Goal: Information Seeking & Learning: Find specific fact

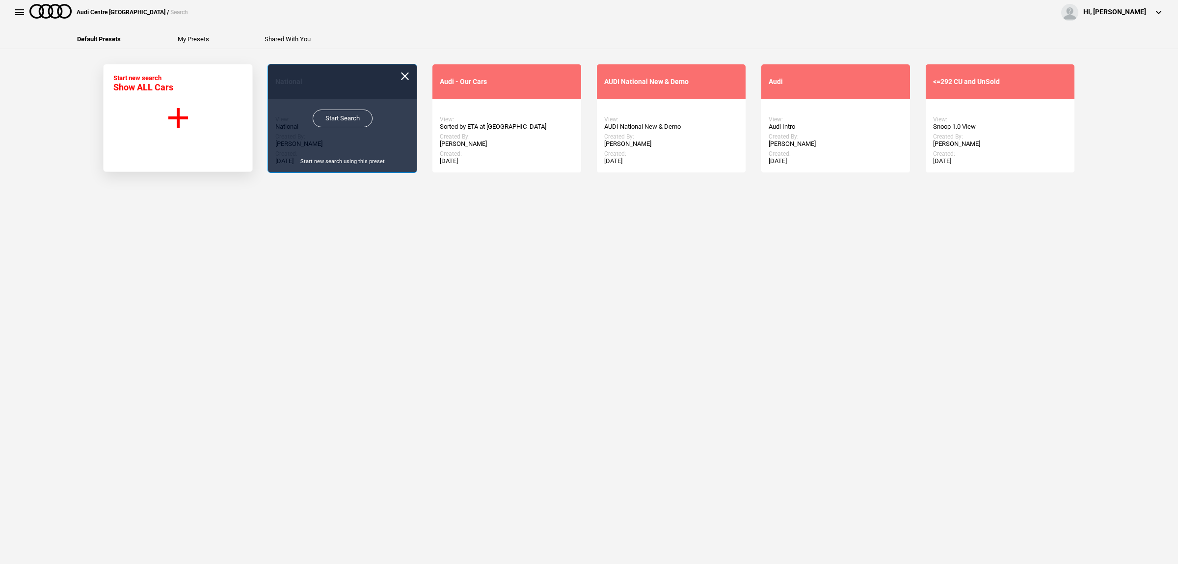
click at [338, 118] on link "Start Search" at bounding box center [343, 118] width 60 height 18
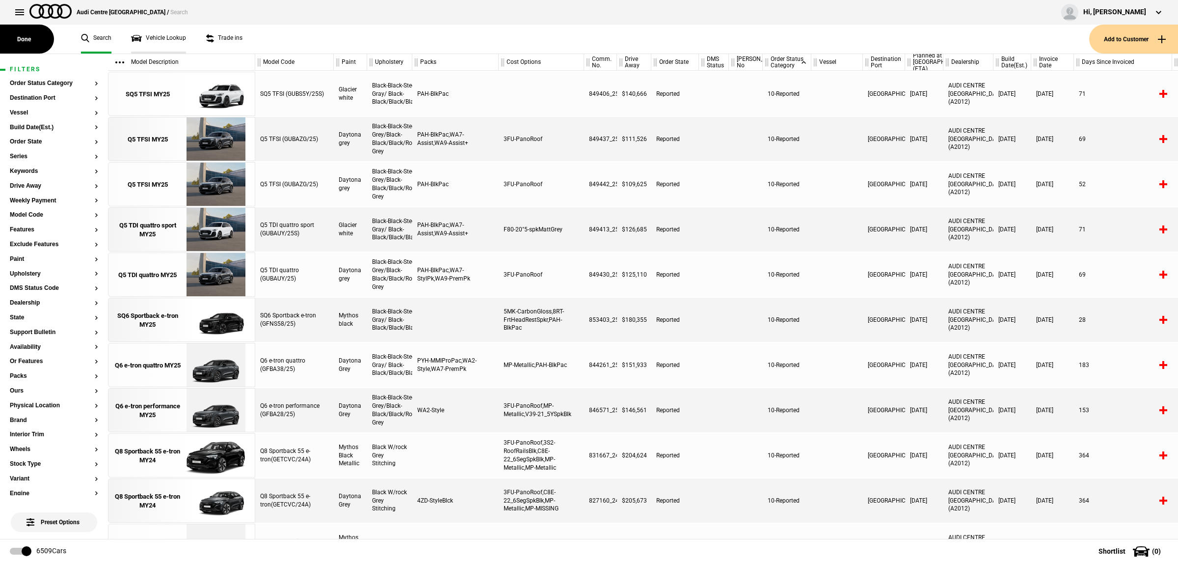
click at [175, 38] on link "Vehicle Lookup" at bounding box center [158, 39] width 55 height 29
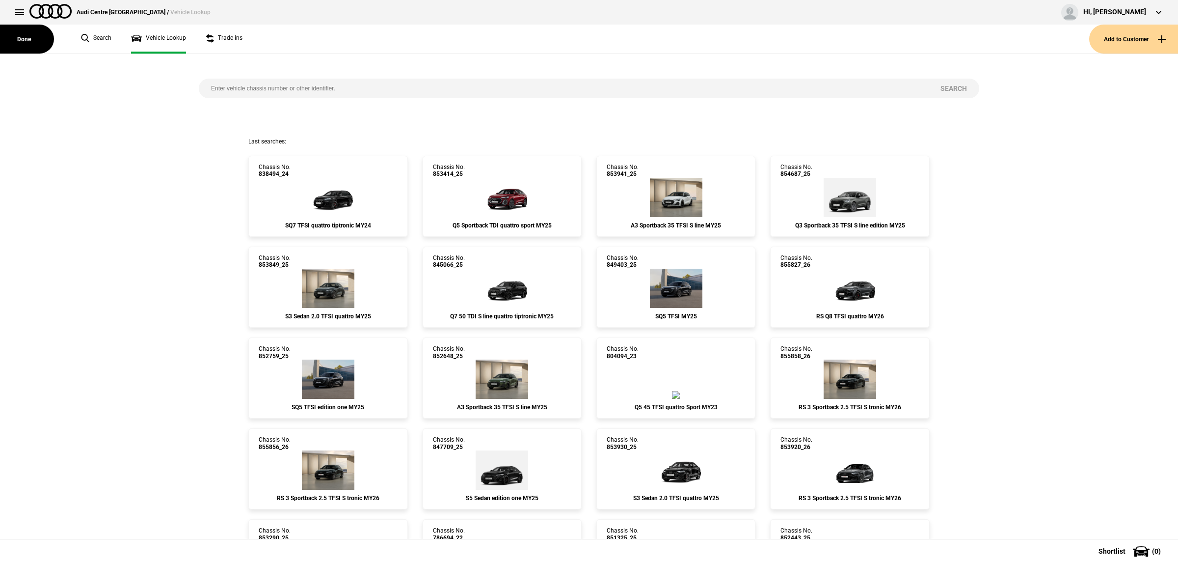
click at [397, 89] on input "search" at bounding box center [563, 89] width 729 height 20
click at [262, 92] on input "search" at bounding box center [563, 89] width 729 height 20
type input "852774"
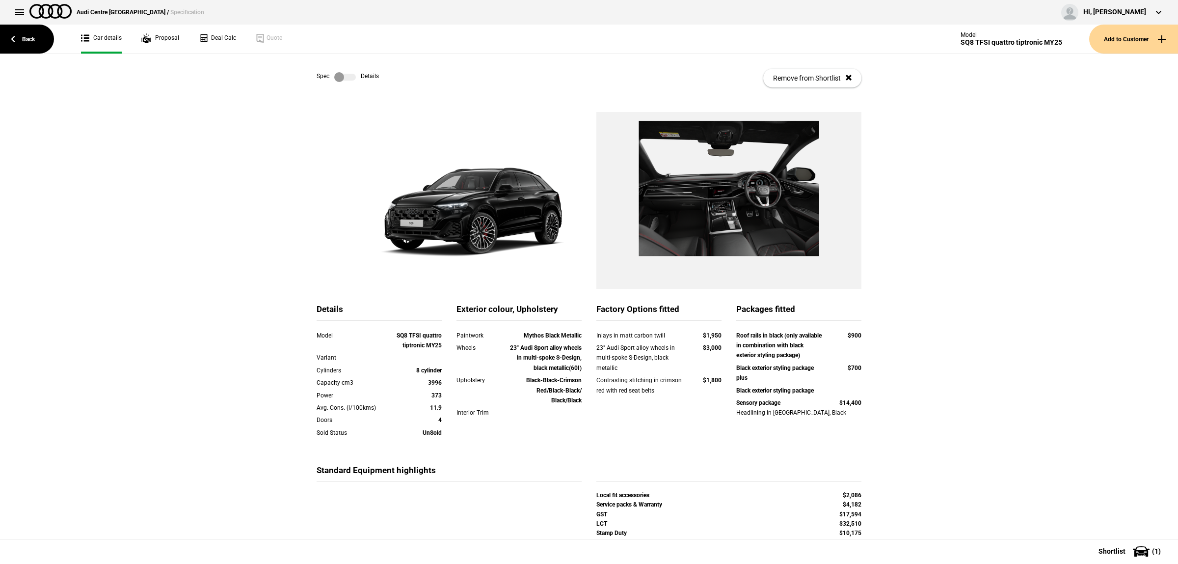
click at [364, 79] on div "Spec Details" at bounding box center [348, 77] width 62 height 10
click at [347, 77] on label at bounding box center [345, 77] width 22 height 10
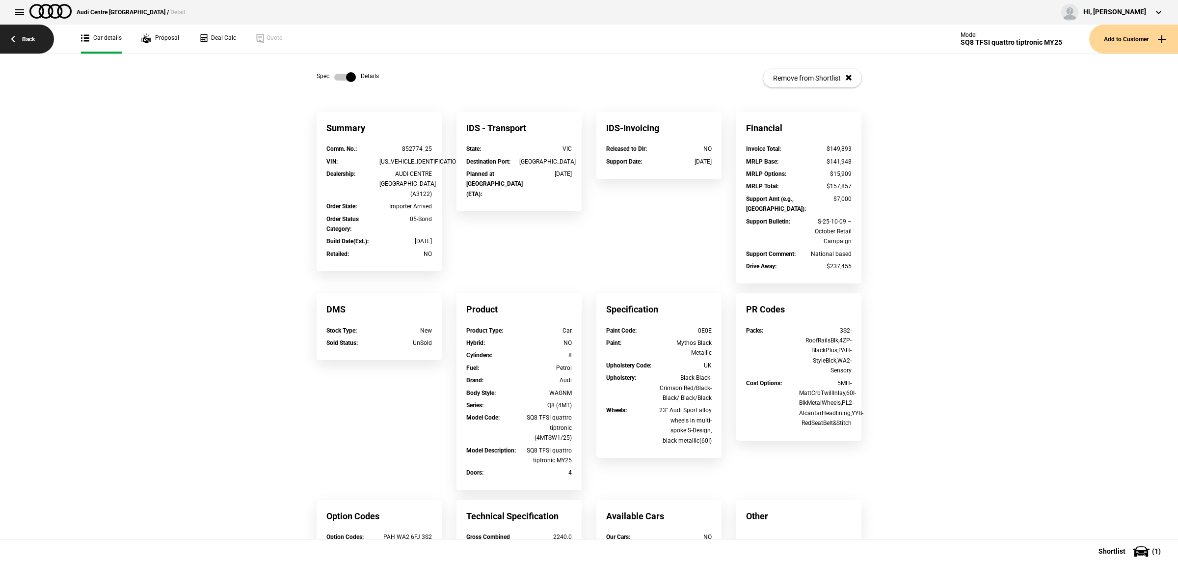
click at [35, 38] on link "Back" at bounding box center [27, 39] width 54 height 29
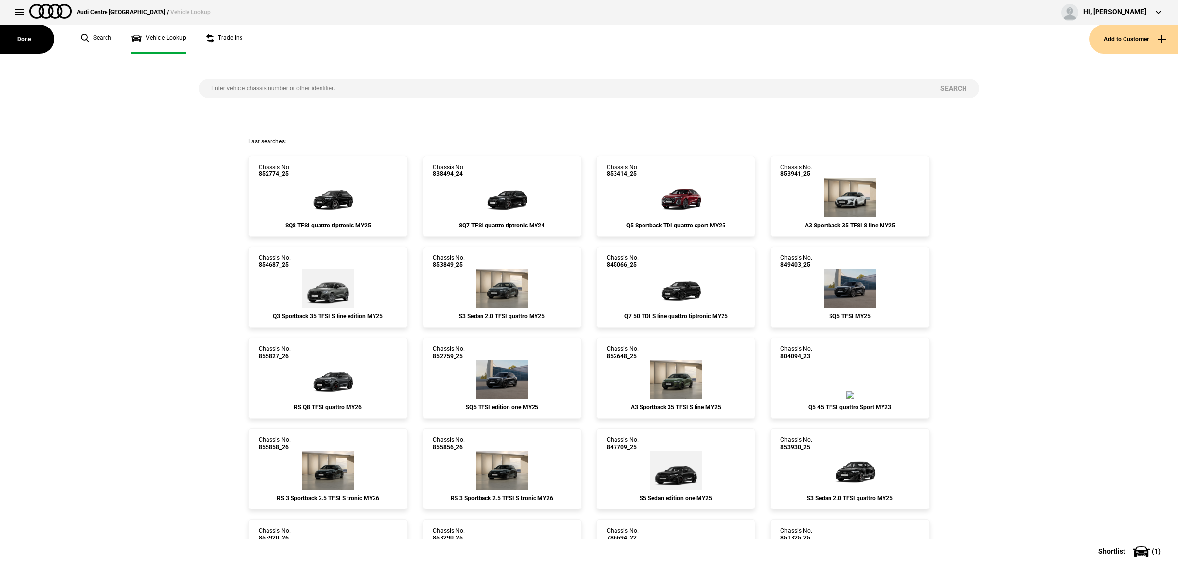
click at [416, 84] on input "search" at bounding box center [563, 89] width 729 height 20
paste input "855926"
type input "855926"
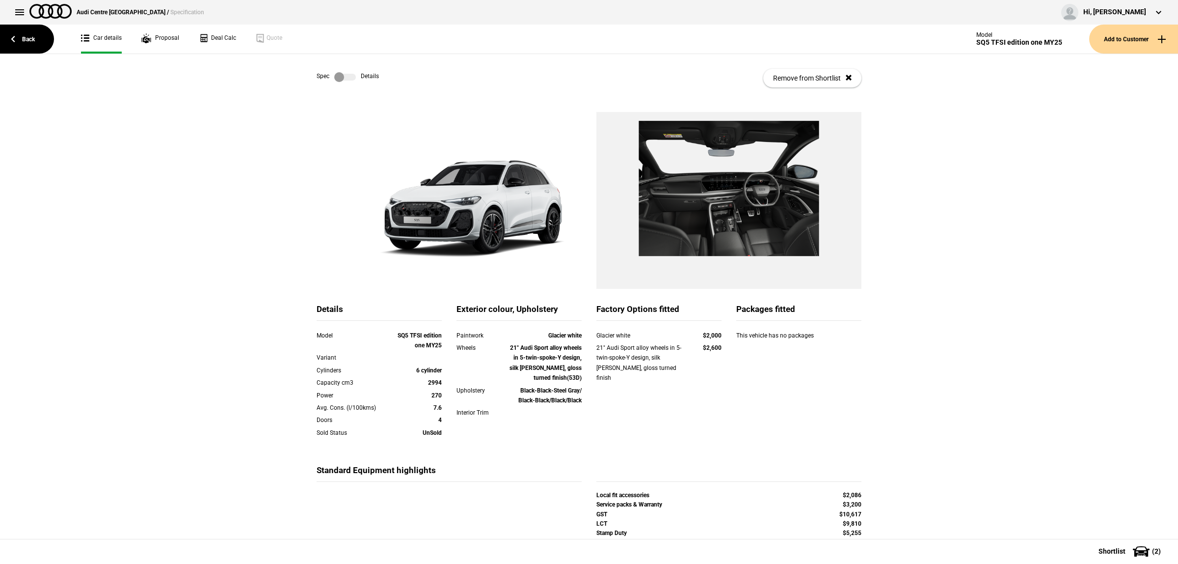
click at [336, 75] on label at bounding box center [345, 77] width 22 height 10
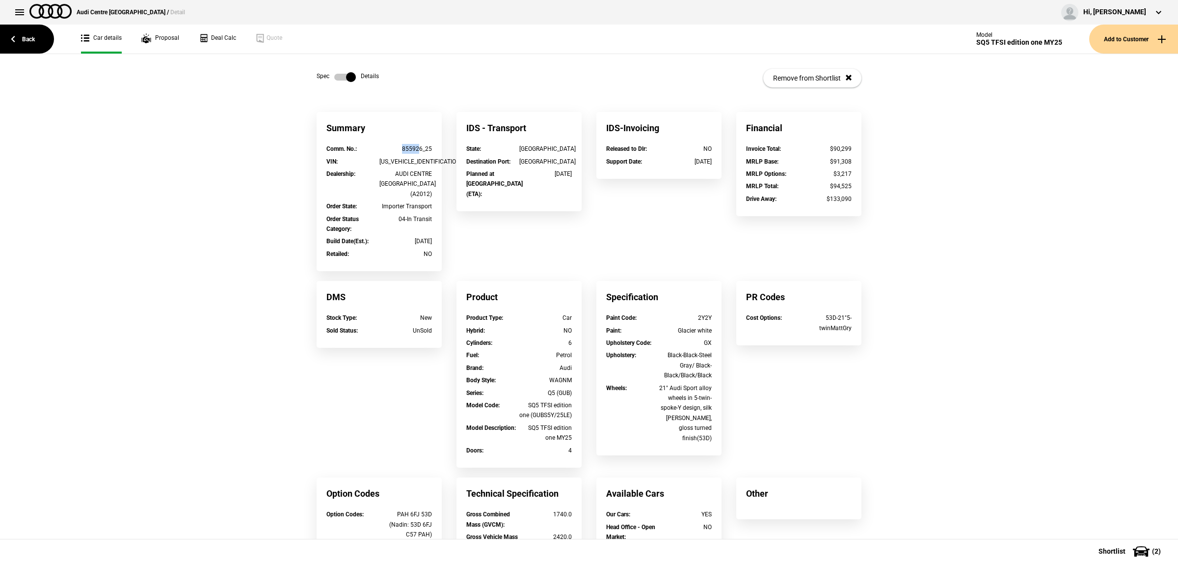
drag, startPoint x: 415, startPoint y: 145, endPoint x: 371, endPoint y: 147, distance: 44.2
click at [371, 147] on div "Comm. No. : 855926_25" at bounding box center [379, 149] width 106 height 10
click at [393, 148] on div "855926_25" at bounding box center [405, 149] width 53 height 10
drag, startPoint x: 418, startPoint y: 148, endPoint x: 386, endPoint y: 151, distance: 31.6
click at [386, 151] on div "855926_25" at bounding box center [405, 149] width 53 height 10
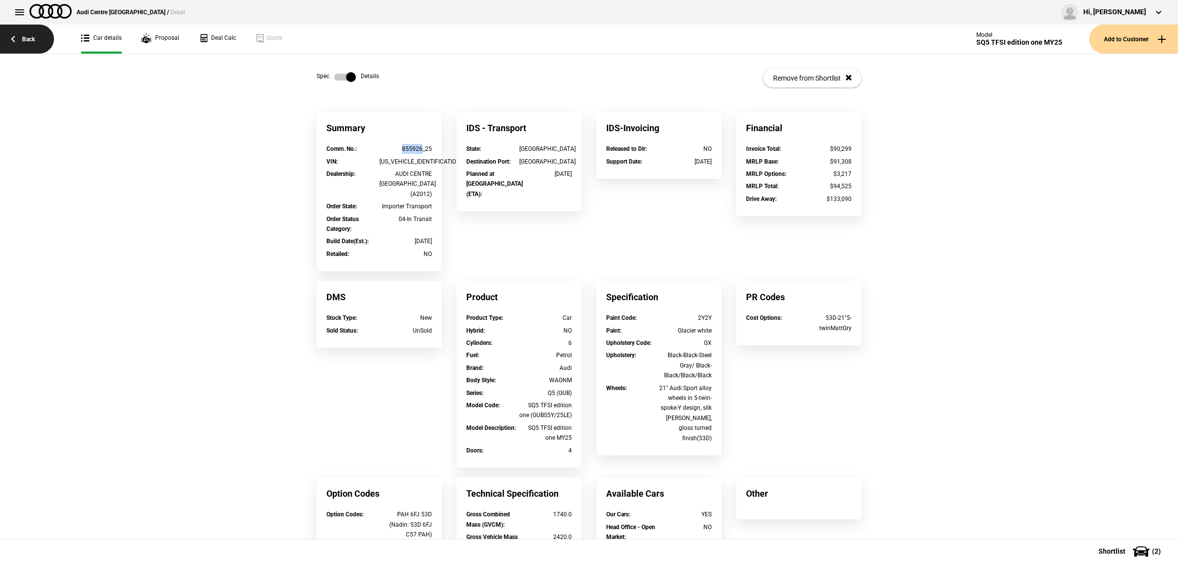
click at [30, 44] on link "Back" at bounding box center [27, 39] width 54 height 29
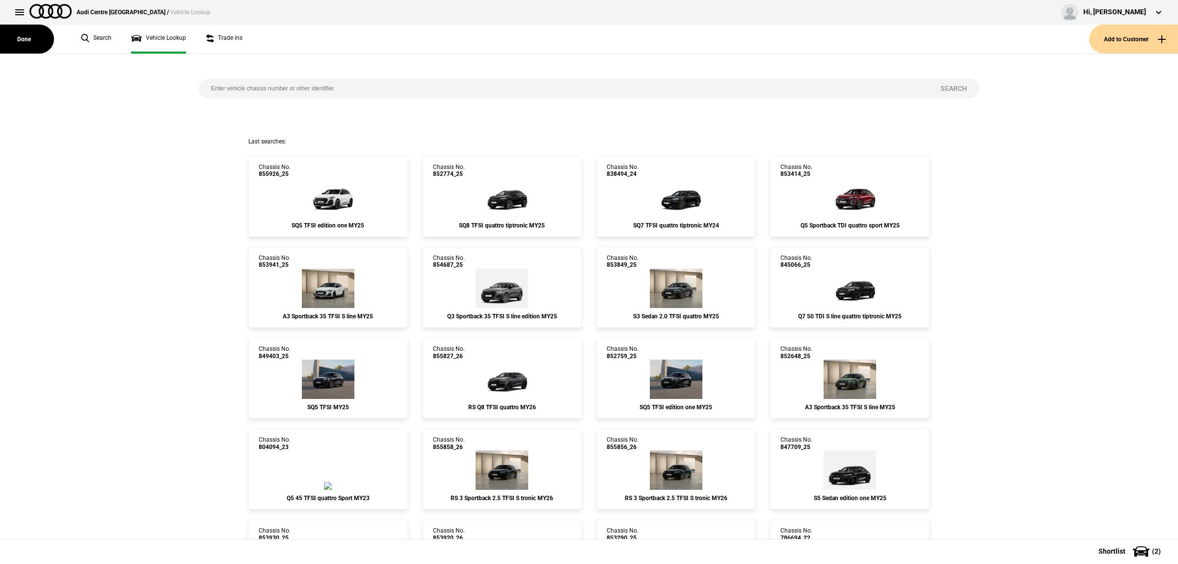
click at [296, 83] on input "search" at bounding box center [563, 89] width 729 height 20
click at [303, 92] on input "search" at bounding box center [563, 89] width 729 height 20
type input "850957"
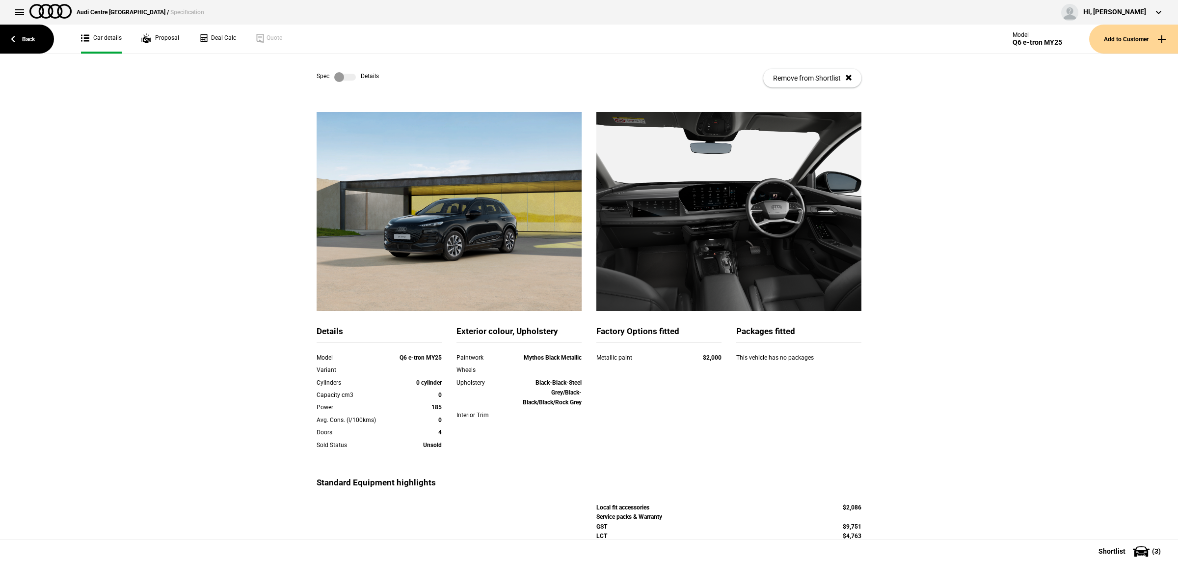
click at [337, 73] on label at bounding box center [345, 77] width 22 height 10
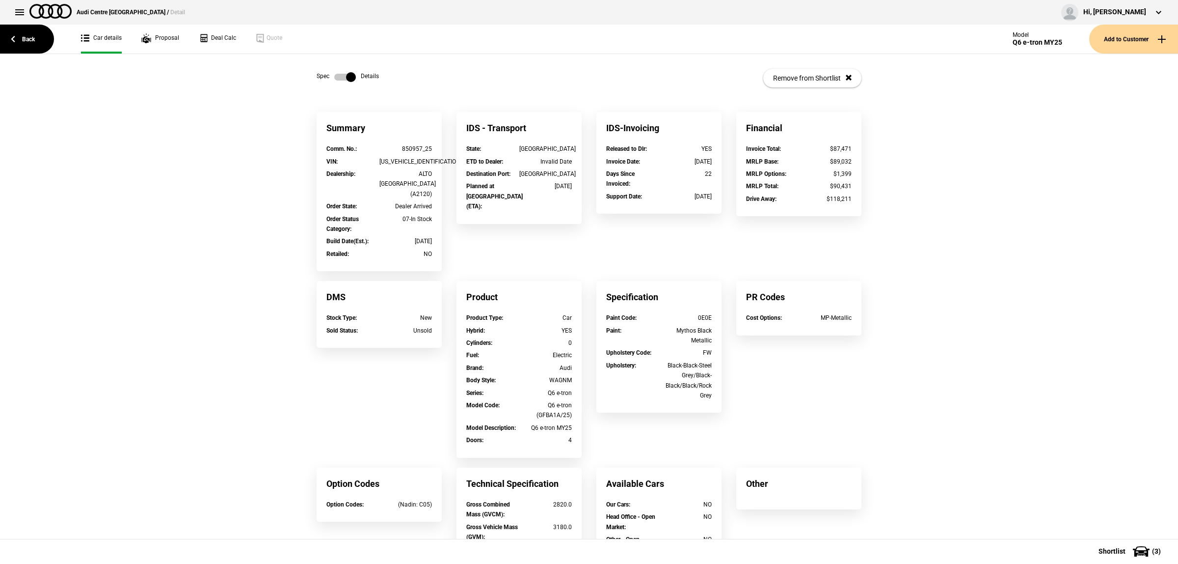
click at [402, 155] on div "Comm. No. : 850957_25" at bounding box center [379, 150] width 120 height 12
drag, startPoint x: 417, startPoint y: 146, endPoint x: 386, endPoint y: 149, distance: 31.5
click at [386, 149] on div "850957_25" at bounding box center [405, 149] width 53 height 10
copy div "850957"
click at [1009, 332] on div "Summary Comm. No. : 850957_25 VIN : WAUZZZGF1SA071083 Dealership : ALTO PENNANT…" at bounding box center [589, 381] width 1178 height 539
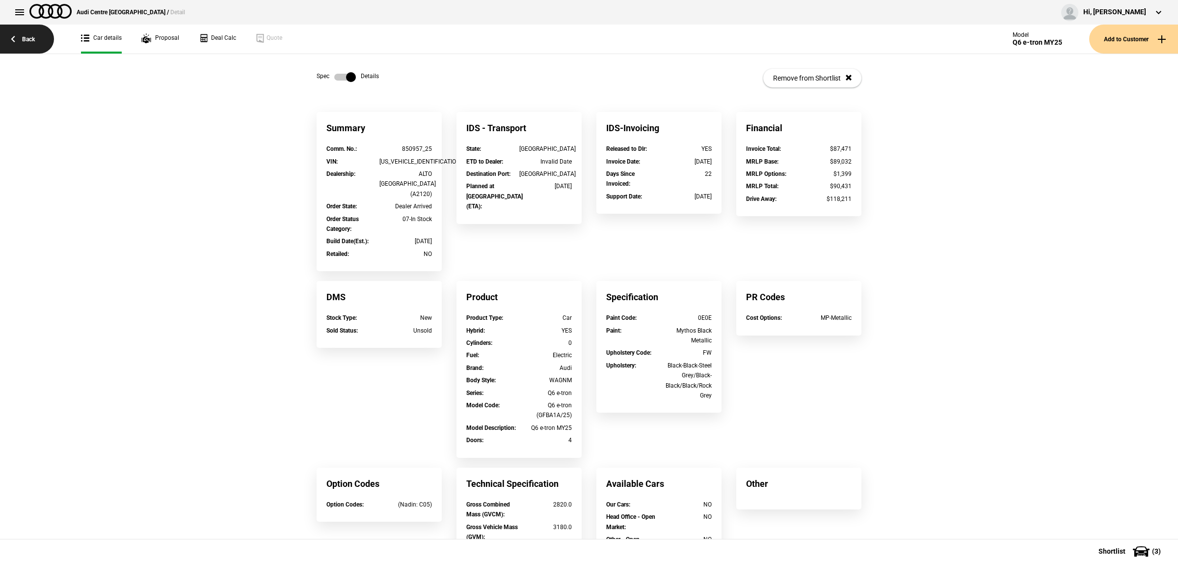
click at [42, 33] on link "Back" at bounding box center [27, 39] width 54 height 29
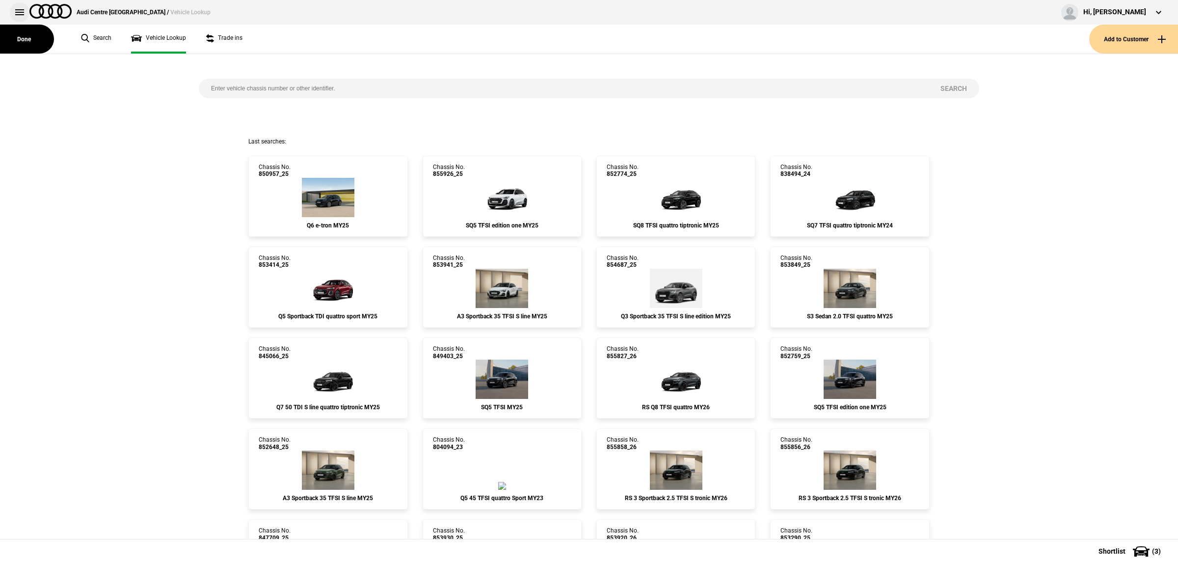
click at [11, 10] on button at bounding box center [20, 12] width 20 height 20
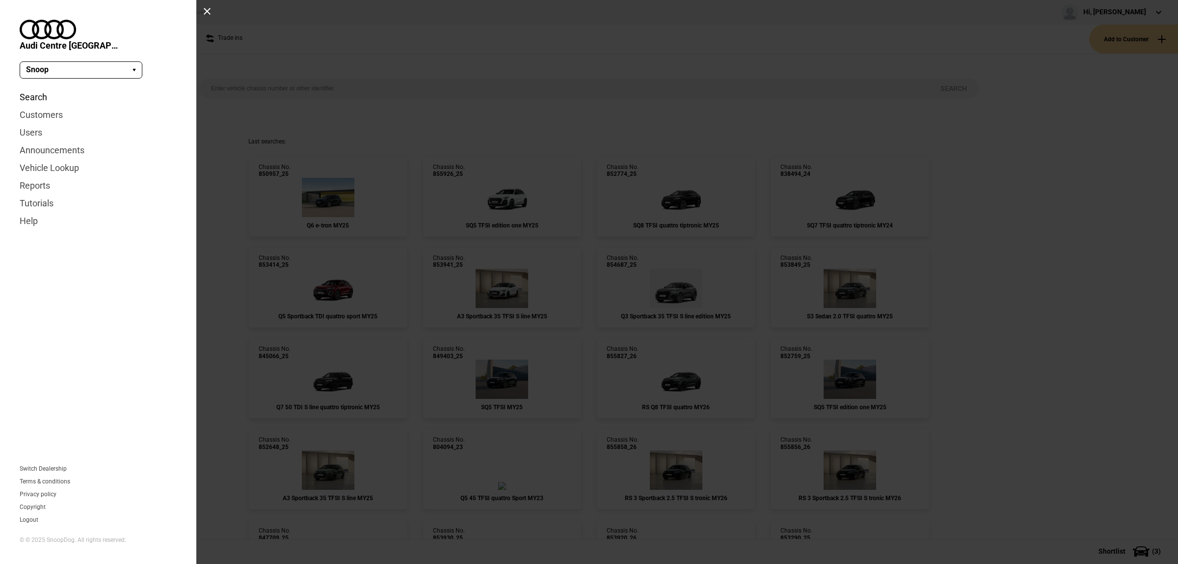
click at [62, 88] on link "Search" at bounding box center [98, 97] width 157 height 18
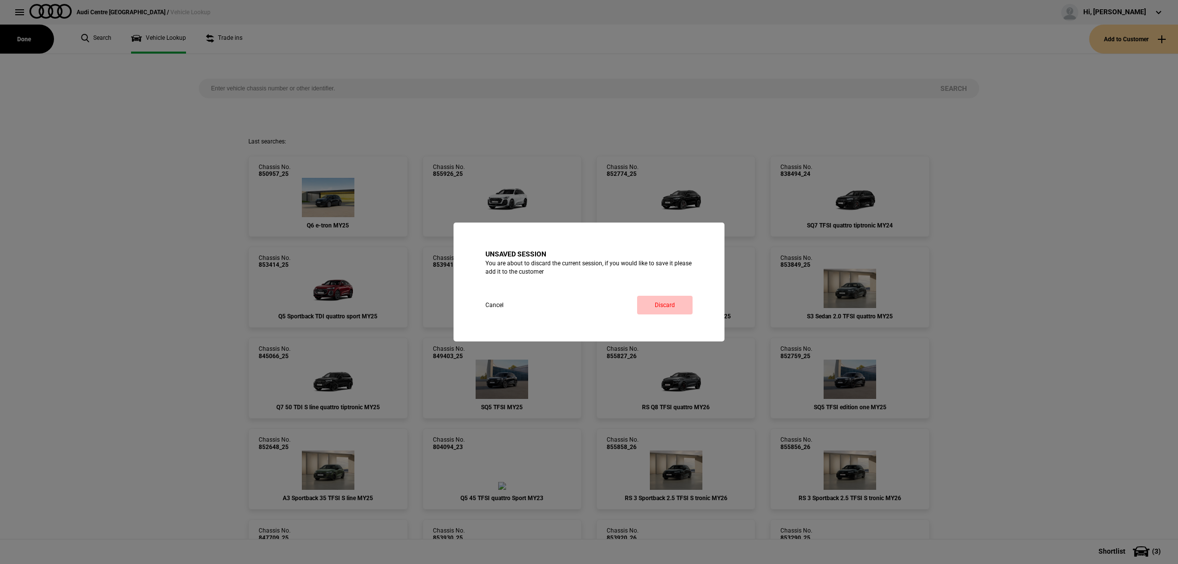
click at [673, 308] on link "Discard" at bounding box center [664, 305] width 55 height 19
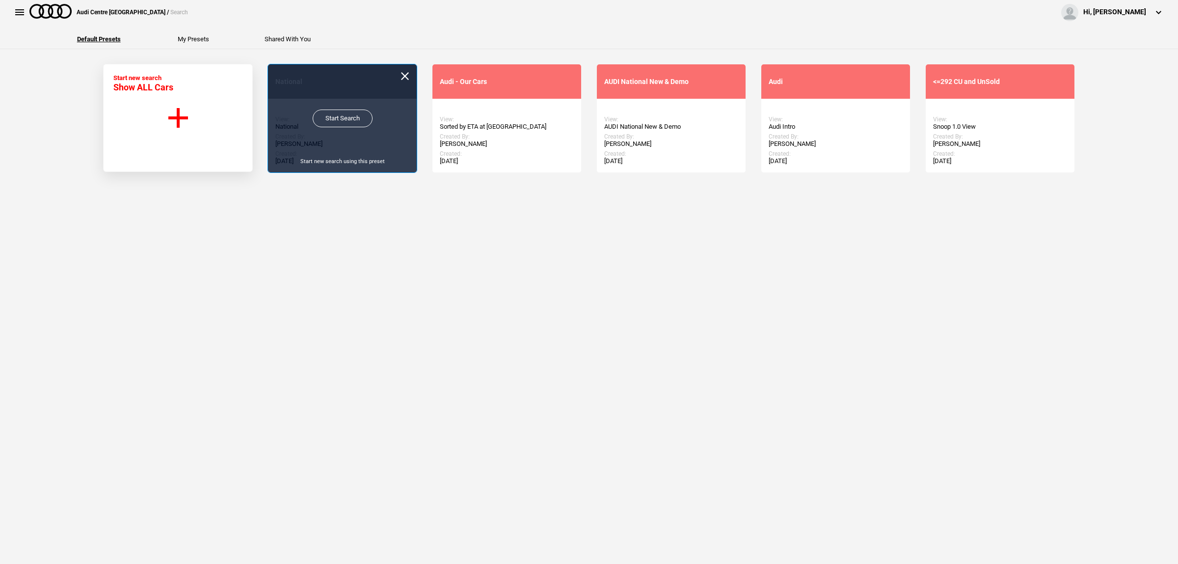
click at [355, 118] on link "Start Search" at bounding box center [343, 118] width 60 height 18
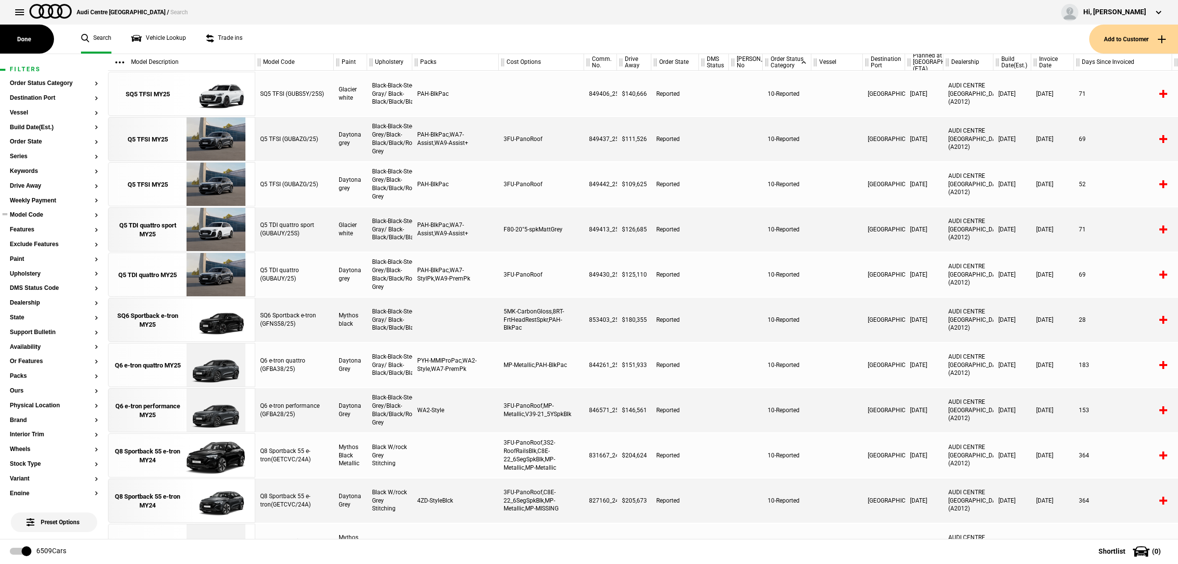
click at [41, 215] on button "Model Code" at bounding box center [54, 215] width 88 height 7
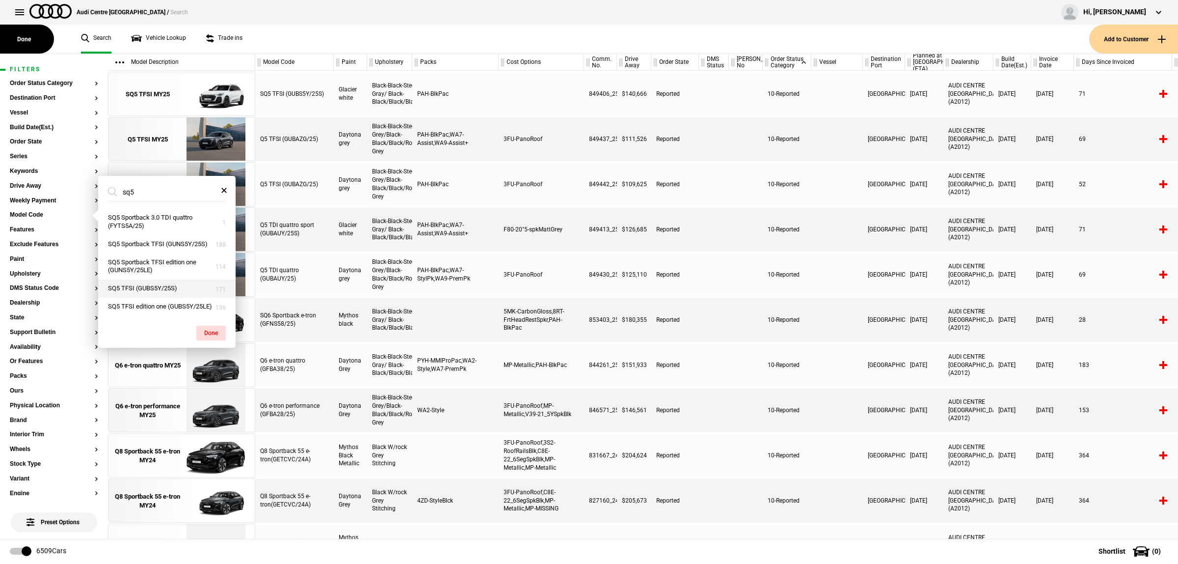
type input "sq5"
click at [185, 289] on button "SQ5 TFSI (GUBS5Y/25S)" at bounding box center [166, 288] width 137 height 18
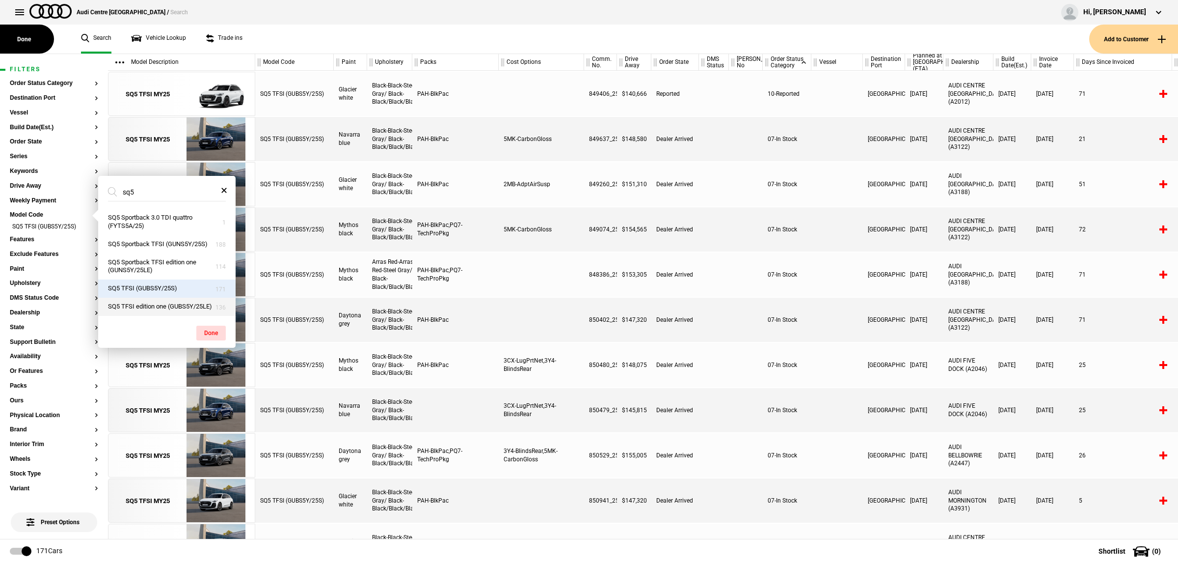
click at [182, 303] on button "SQ5 TFSI edition one (GUBS5Y/25LE)" at bounding box center [166, 306] width 137 height 18
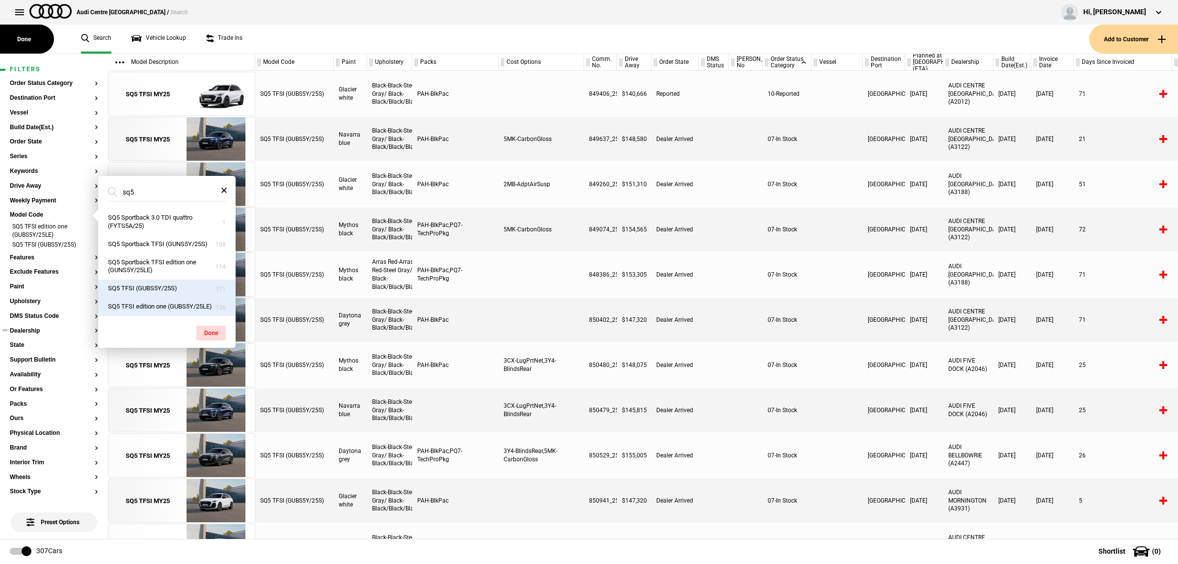
click at [43, 334] on section "Dealership" at bounding box center [54, 334] width 88 height 15
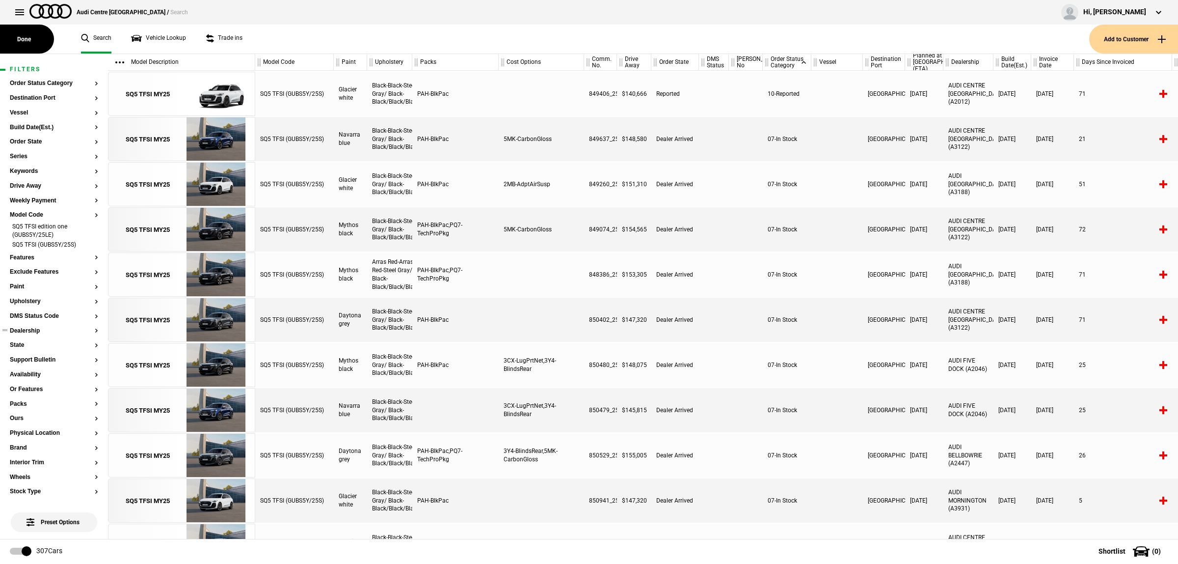
click at [31, 333] on button "Dealership" at bounding box center [54, 330] width 88 height 7
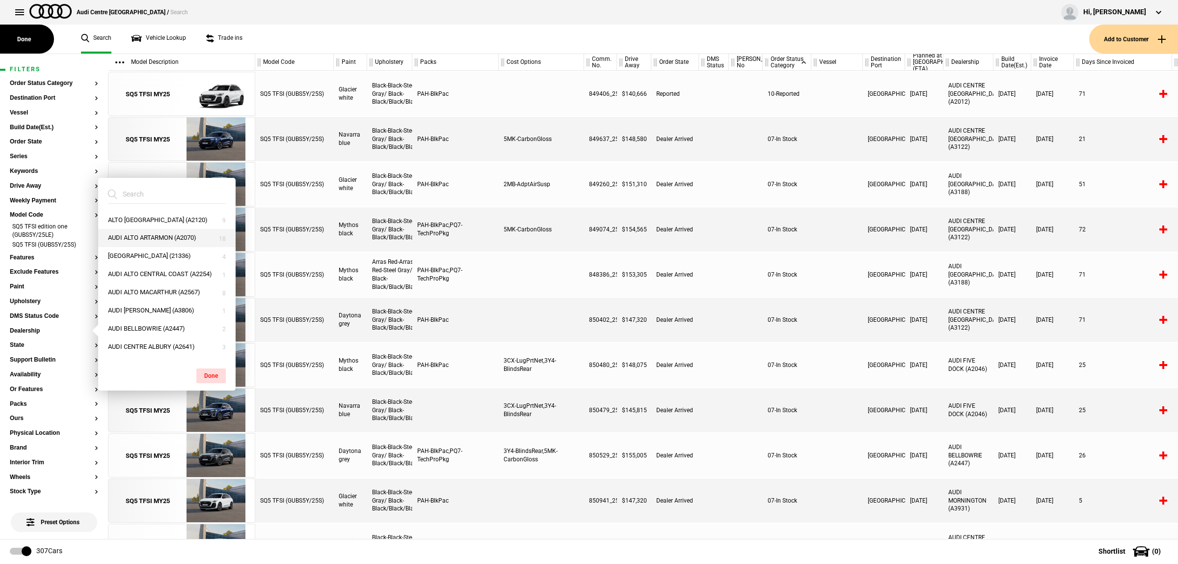
click at [172, 238] on button "AUDI ALTO ARTARMON (A2070)" at bounding box center [166, 238] width 137 height 18
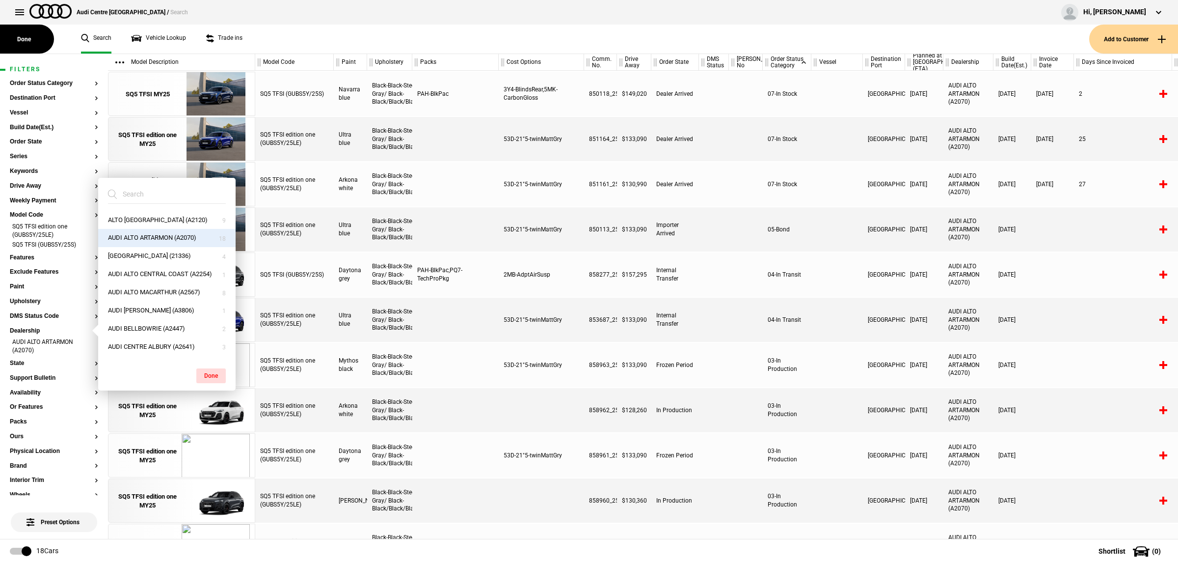
click at [830, 193] on div at bounding box center [837, 184] width 52 height 44
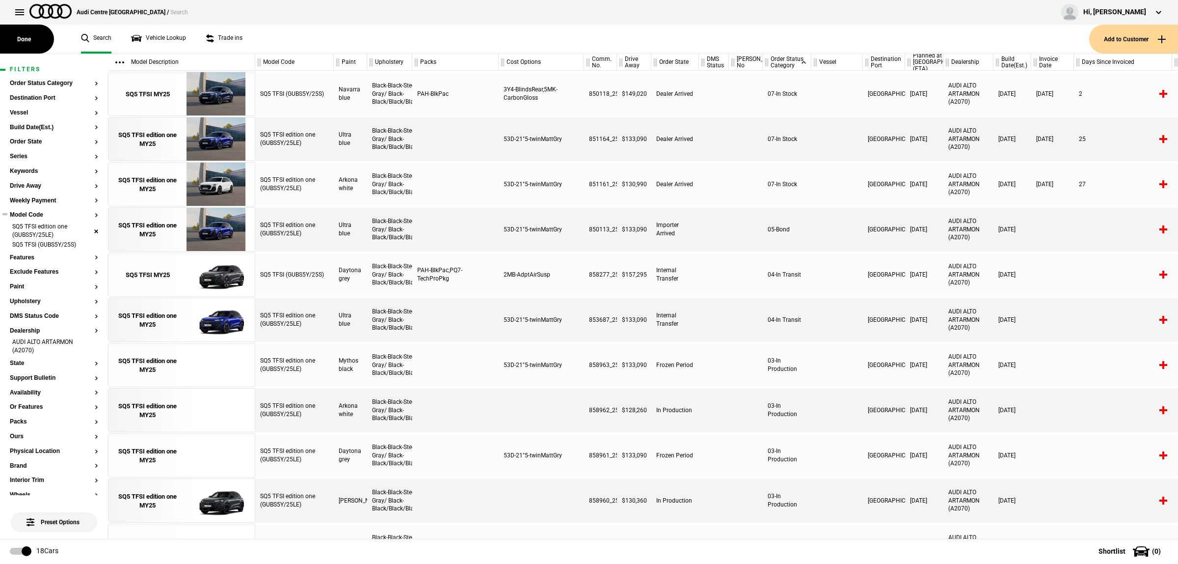
click at [87, 229] on li "SQ5 TFSI edition one (GUBS5Y/25LE)" at bounding box center [54, 231] width 88 height 18
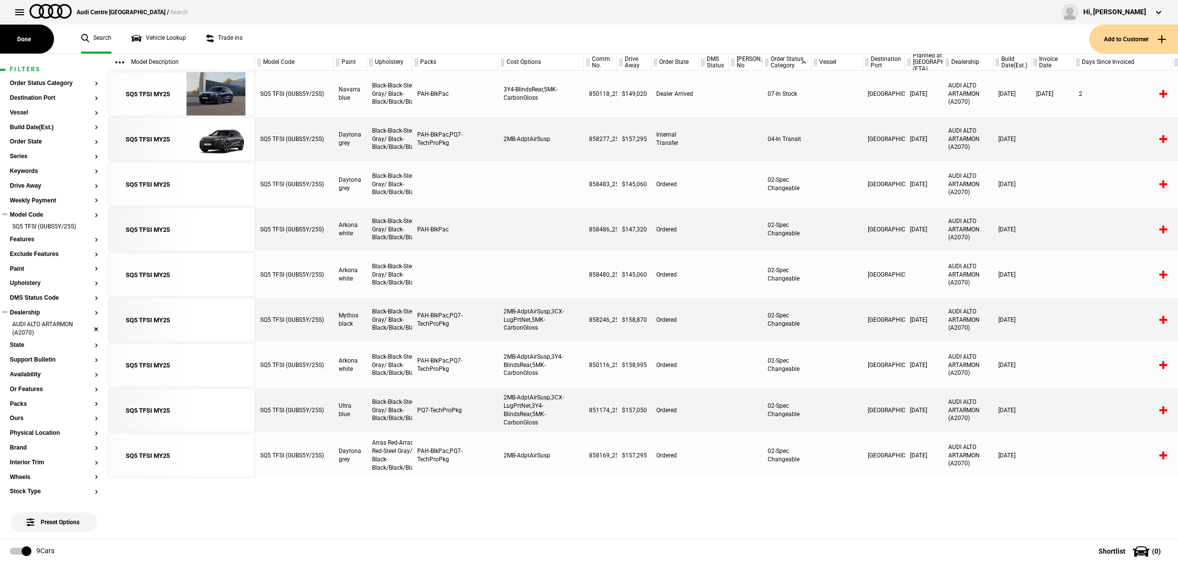
click at [87, 329] on li "AUDI ALTO ARTARMON (A2070)" at bounding box center [54, 329] width 88 height 18
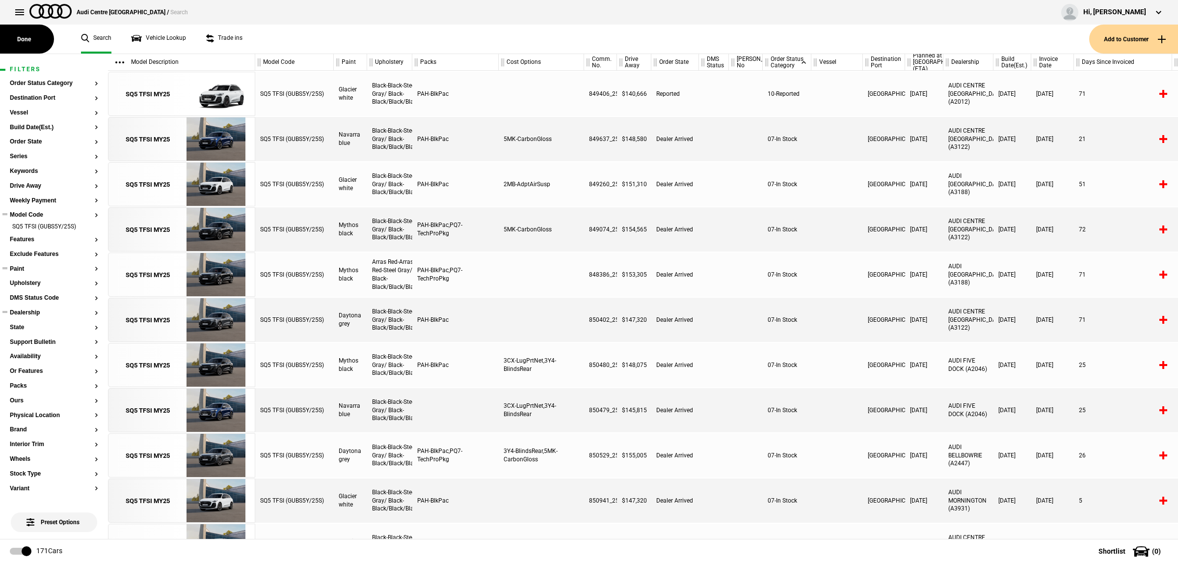
click at [44, 270] on button "Paint" at bounding box center [54, 269] width 88 height 7
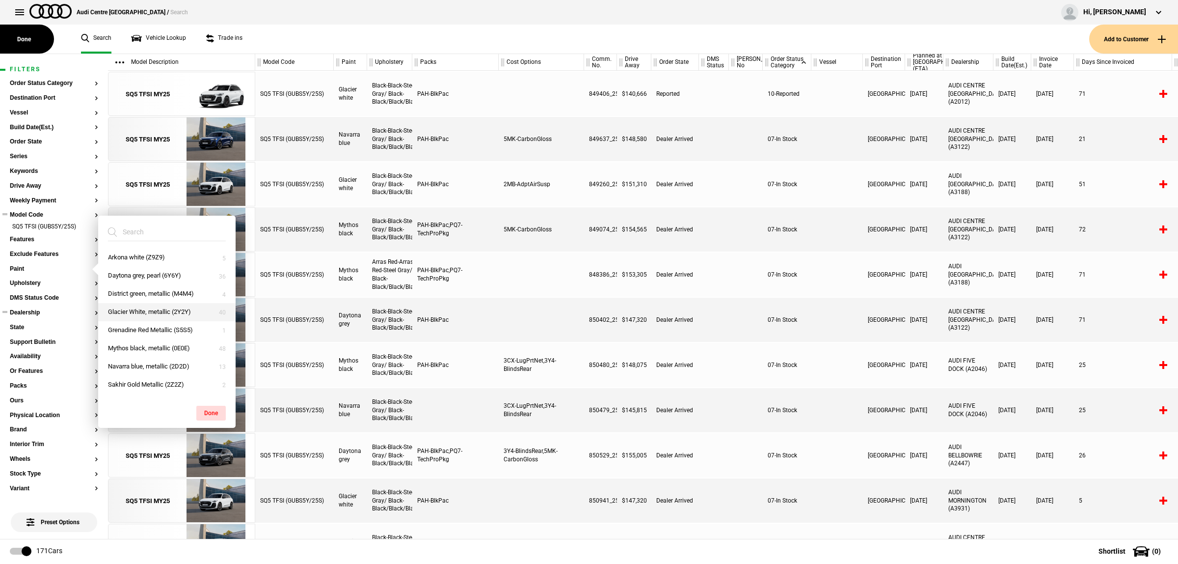
click at [163, 313] on button "Glacier White, metallic (2Y2Y)" at bounding box center [166, 312] width 137 height 18
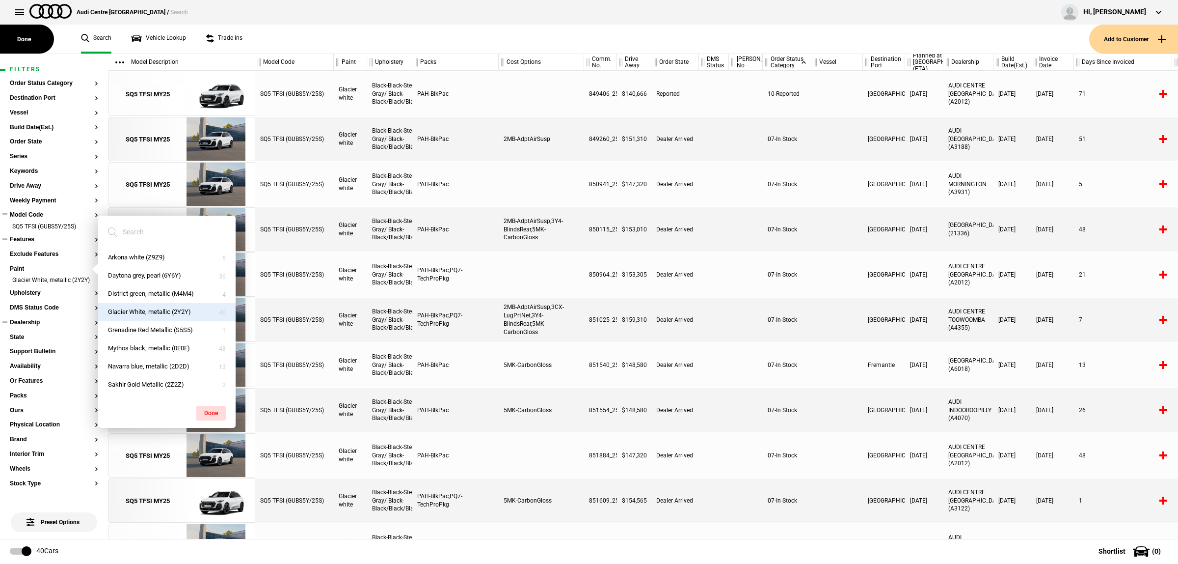
click at [41, 240] on button "Features" at bounding box center [54, 239] width 88 height 7
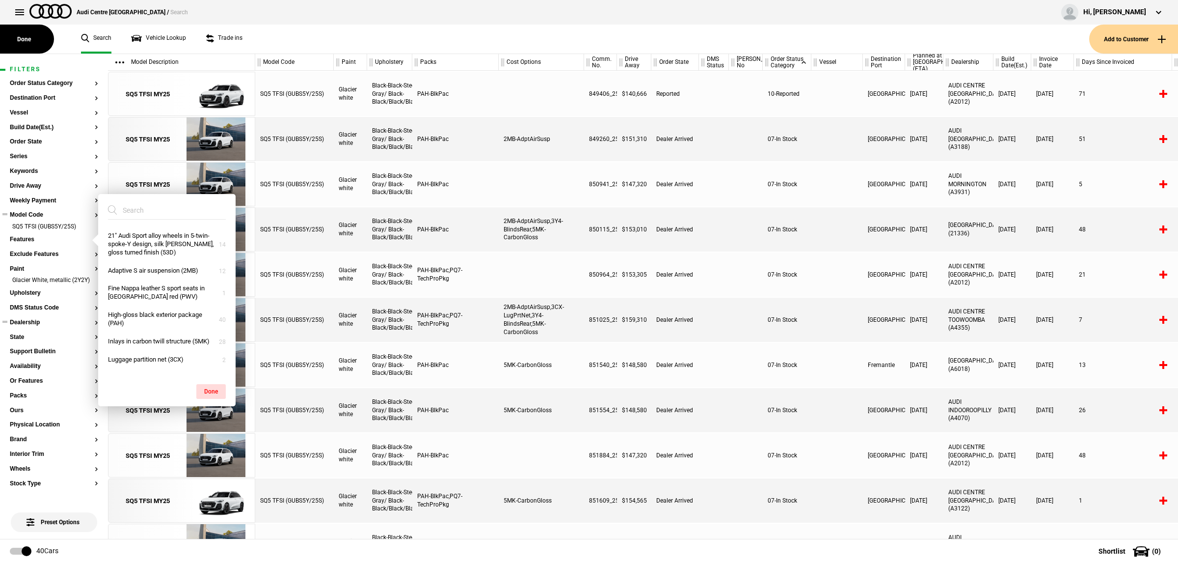
click at [145, 212] on input "search" at bounding box center [161, 210] width 106 height 18
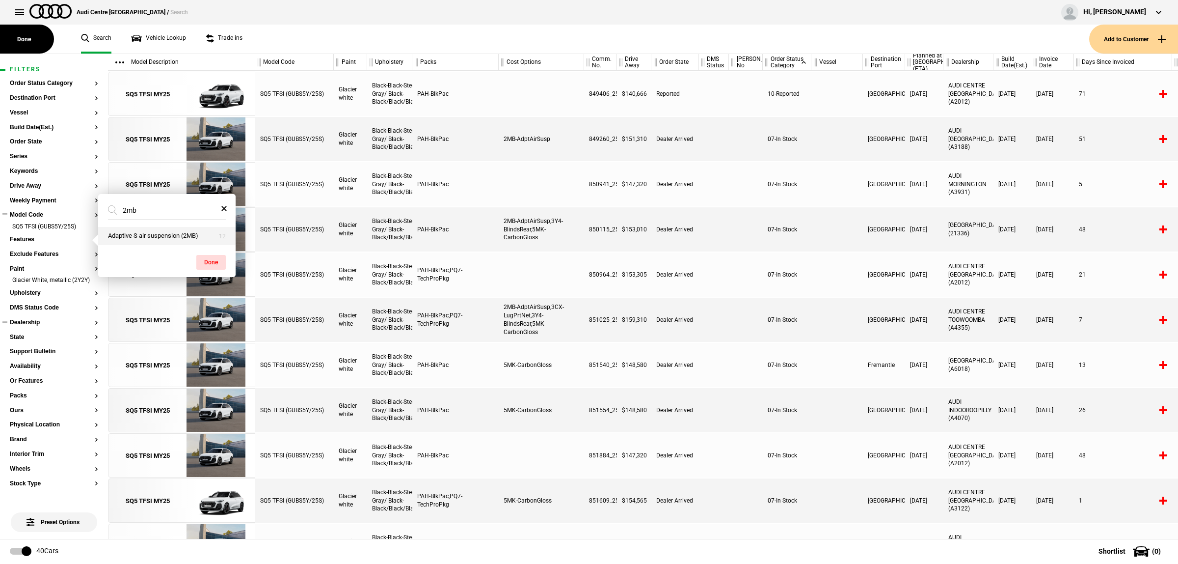
type input "2mb"
click at [153, 240] on button "Adaptive S air suspension (2MB)" at bounding box center [166, 236] width 137 height 18
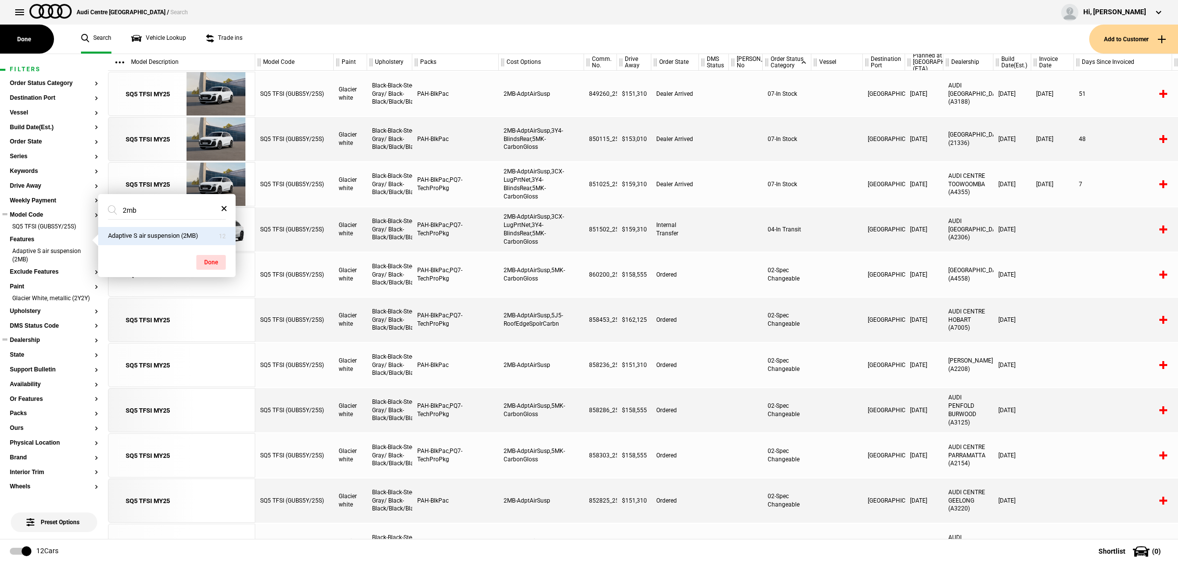
click at [871, 144] on div "[GEOGRAPHIC_DATA]" at bounding box center [884, 139] width 42 height 44
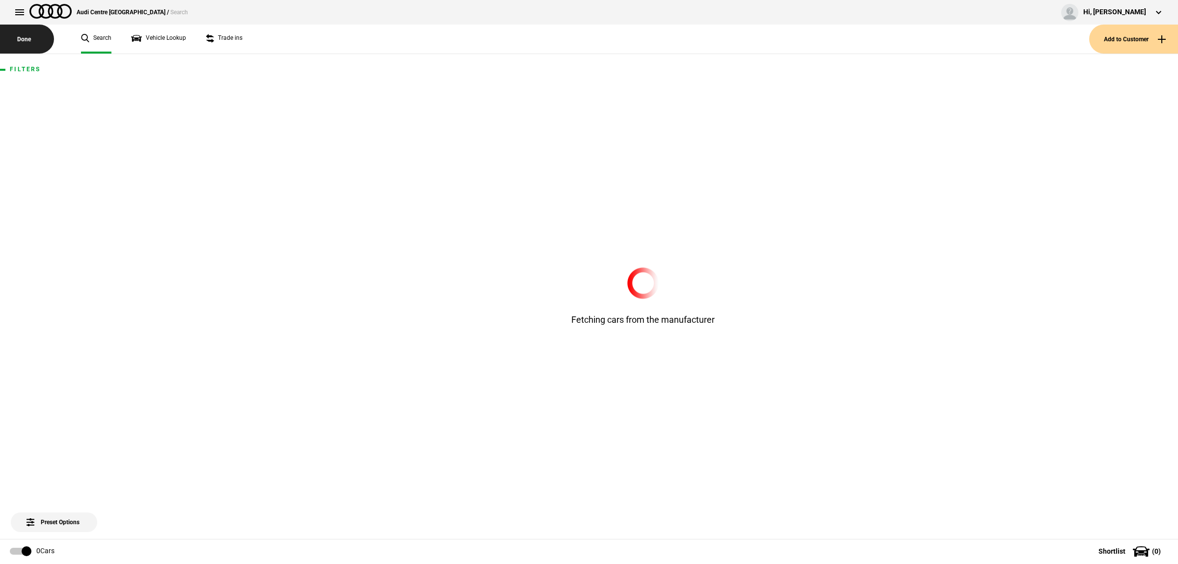
click at [30, 42] on button "Done" at bounding box center [27, 39] width 54 height 29
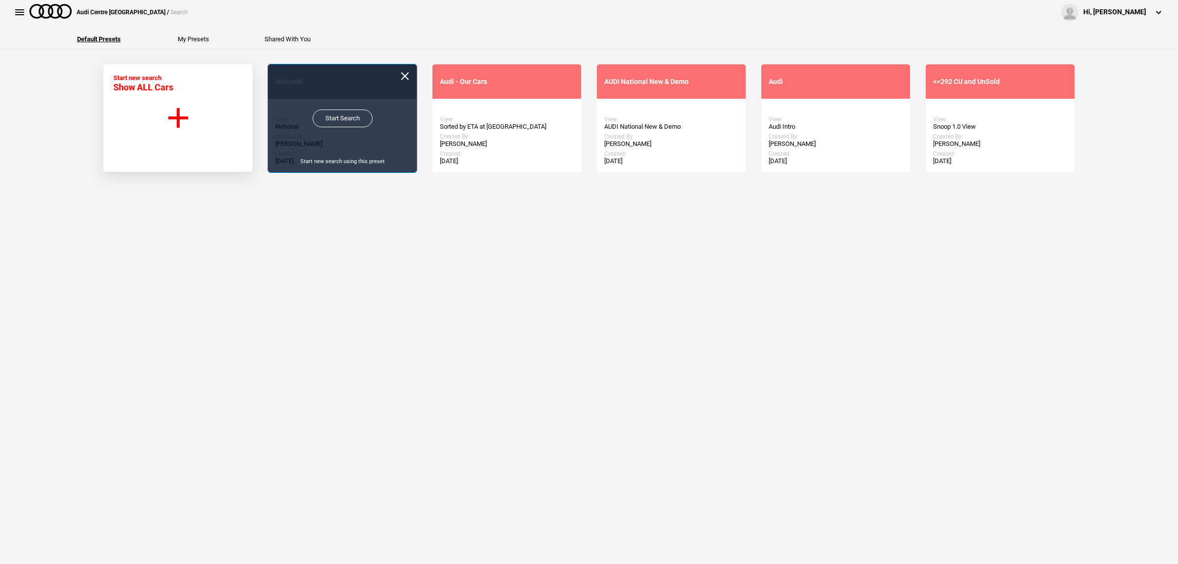
click at [350, 121] on link "Start Search" at bounding box center [343, 118] width 60 height 18
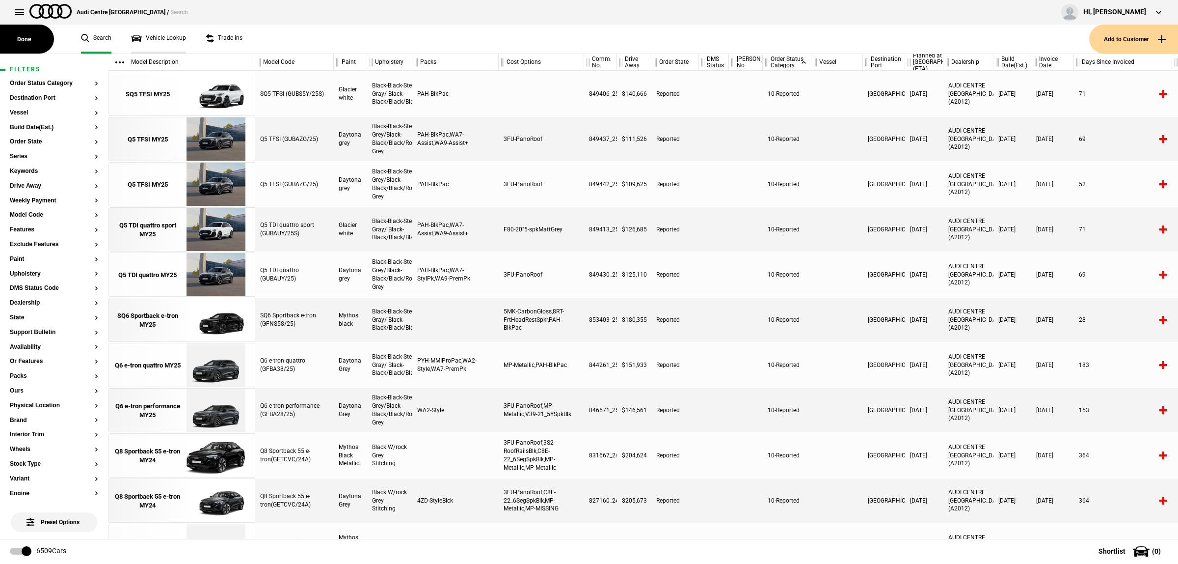
click at [176, 40] on link "Vehicle Lookup" at bounding box center [158, 39] width 55 height 29
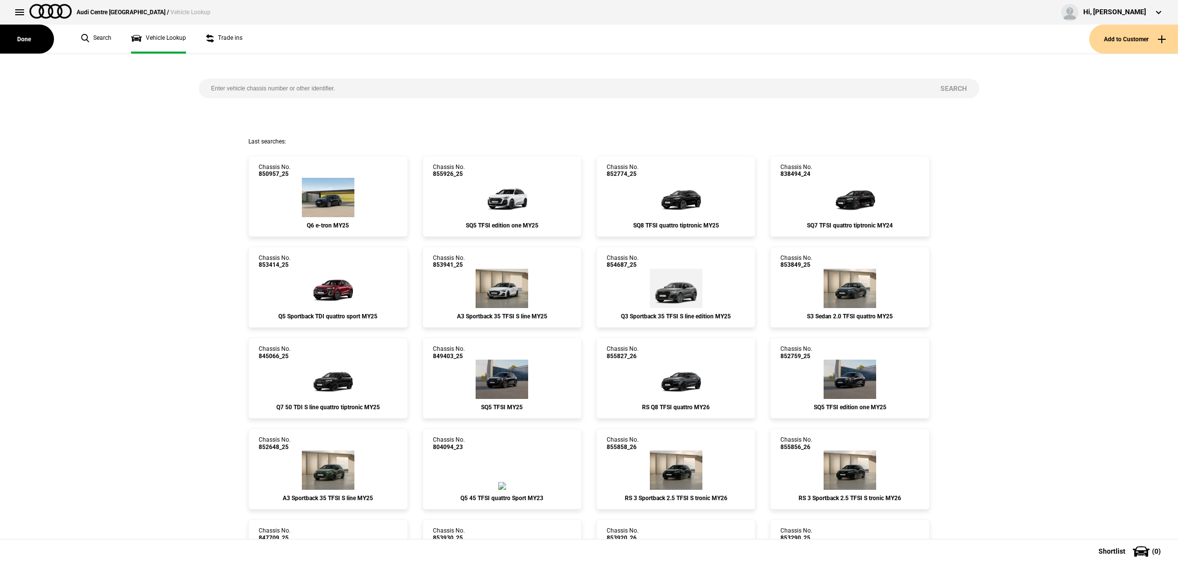
click at [280, 89] on input "search" at bounding box center [563, 89] width 729 height 20
paste input "854687"
type input "854687"
